Goal: Ask a question

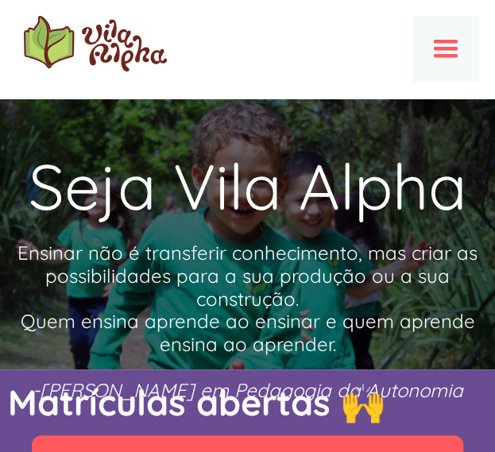
click at [450, 52] on div "menu" at bounding box center [446, 49] width 38 height 38
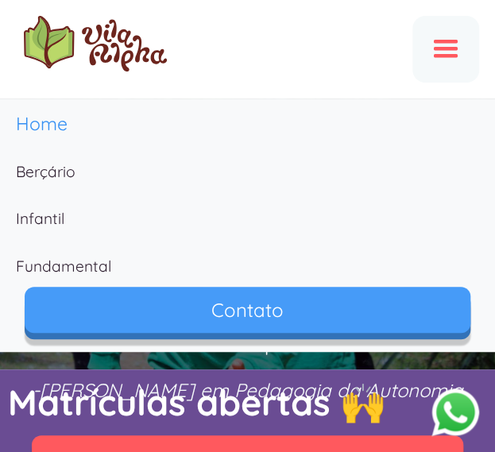
click at [207, 311] on link "Contato" at bounding box center [248, 310] width 446 height 46
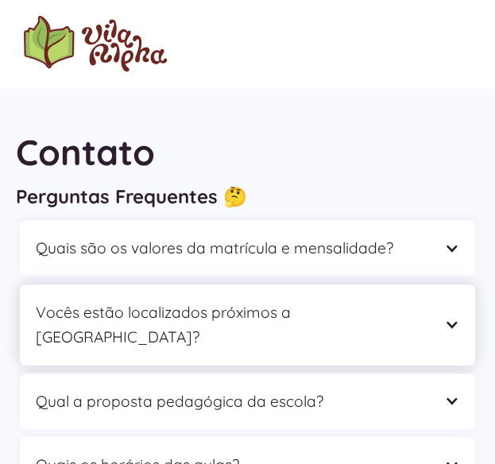
click at [413, 304] on div "Vocês estão localizados próximos a [GEOGRAPHIC_DATA]?" at bounding box center [232, 324] width 392 height 48
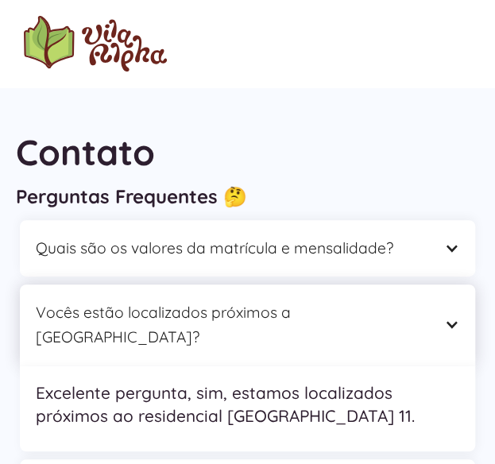
click at [415, 311] on div "Vocês estão localizados próximos a [GEOGRAPHIC_DATA]?" at bounding box center [232, 324] width 392 height 48
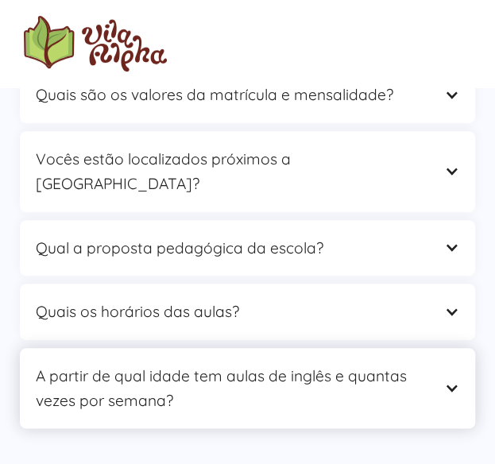
scroll to position [159, 0]
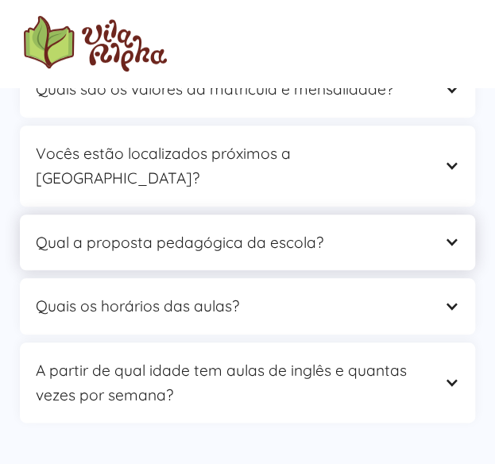
click at [412, 230] on div "Qual a proposta pedagógica da escola?" at bounding box center [232, 242] width 392 height 25
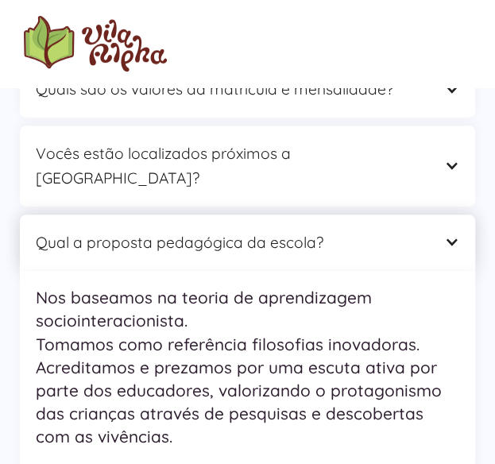
click at [412, 230] on div "Qual a proposta pedagógica da escola?" at bounding box center [232, 242] width 392 height 25
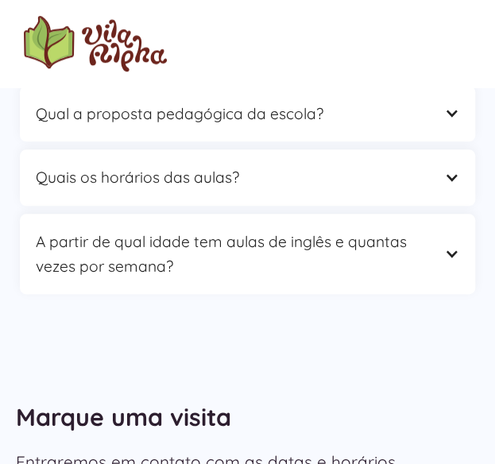
scroll to position [71, 0]
